Goal: Check status: Check status

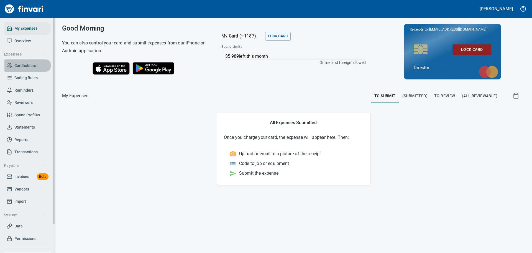
click at [27, 66] on span "Cardholders" at bounding box center [25, 65] width 22 height 7
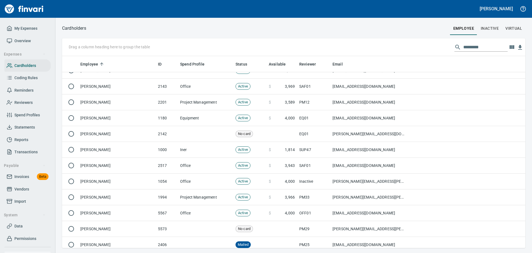
scroll to position [860, 0]
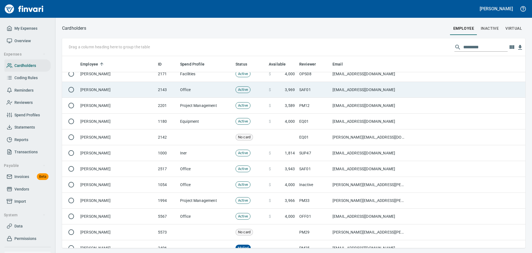
click at [96, 90] on td "[PERSON_NAME]" at bounding box center [117, 90] width 78 height 16
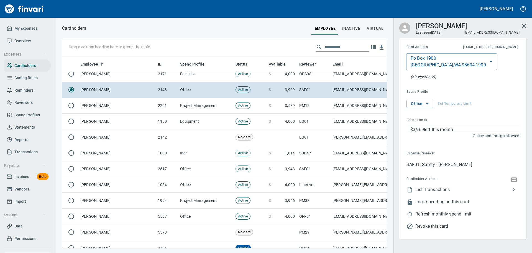
scroll to position [183, 317]
click at [436, 189] on span "List Transactions" at bounding box center [463, 189] width 95 height 7
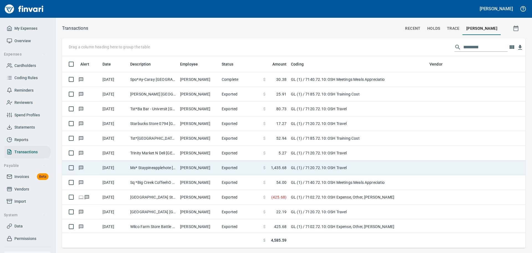
click at [166, 167] on td "Ms* Staypineapplehote [GEOGRAPHIC_DATA] [GEOGRAPHIC_DATA]" at bounding box center [153, 167] width 50 height 15
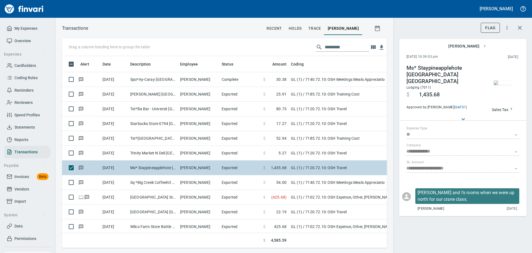
scroll to position [183, 317]
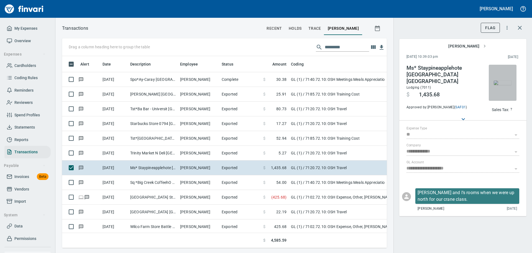
click at [500, 84] on img "button" at bounding box center [503, 82] width 18 height 4
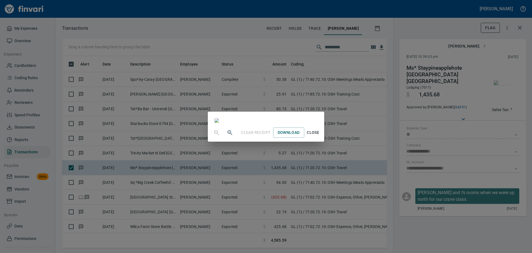
scroll to position [0, 0]
click at [320, 136] on span "Close" at bounding box center [313, 132] width 13 height 7
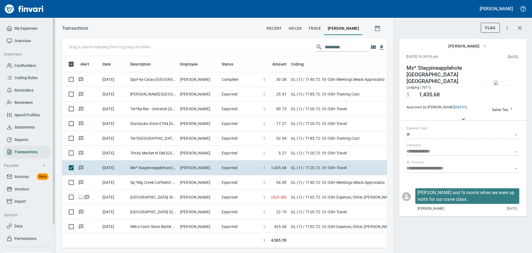
click at [489, 65] on button "button" at bounding box center [503, 83] width 28 height 36
